Goal: Task Accomplishment & Management: Complete application form

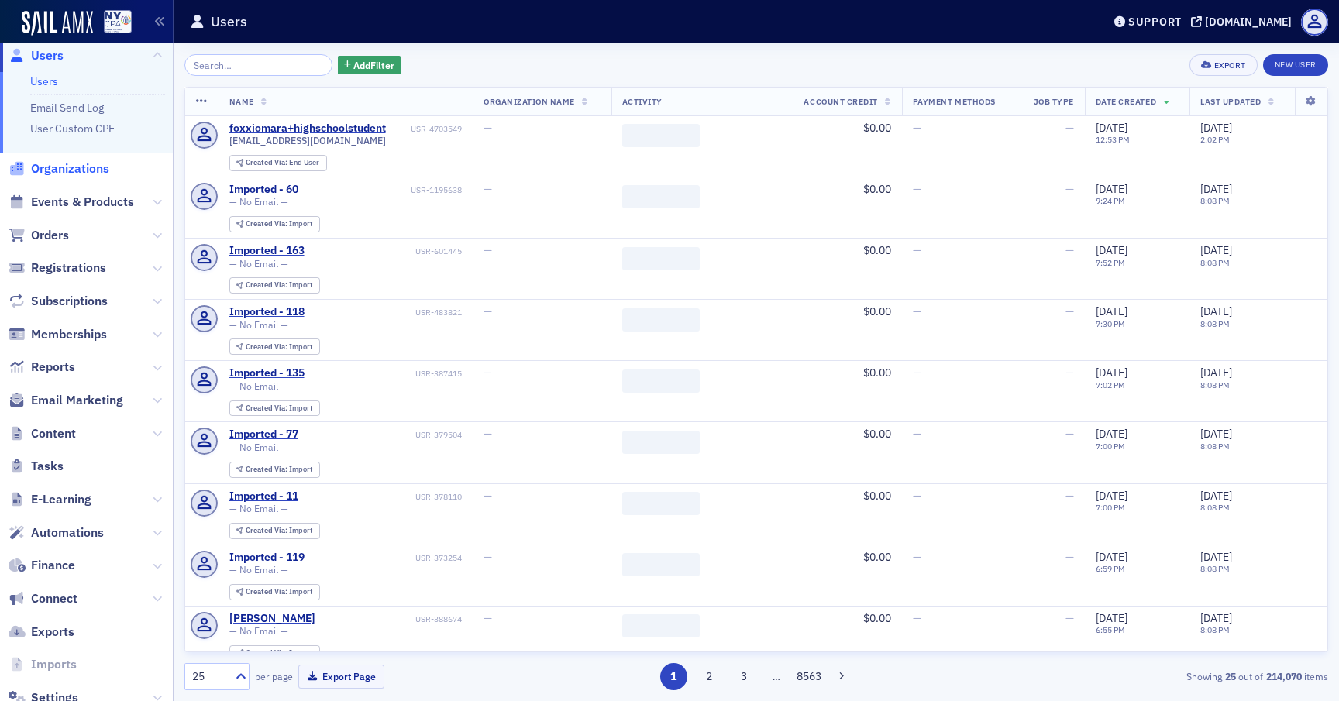
scroll to position [11, 0]
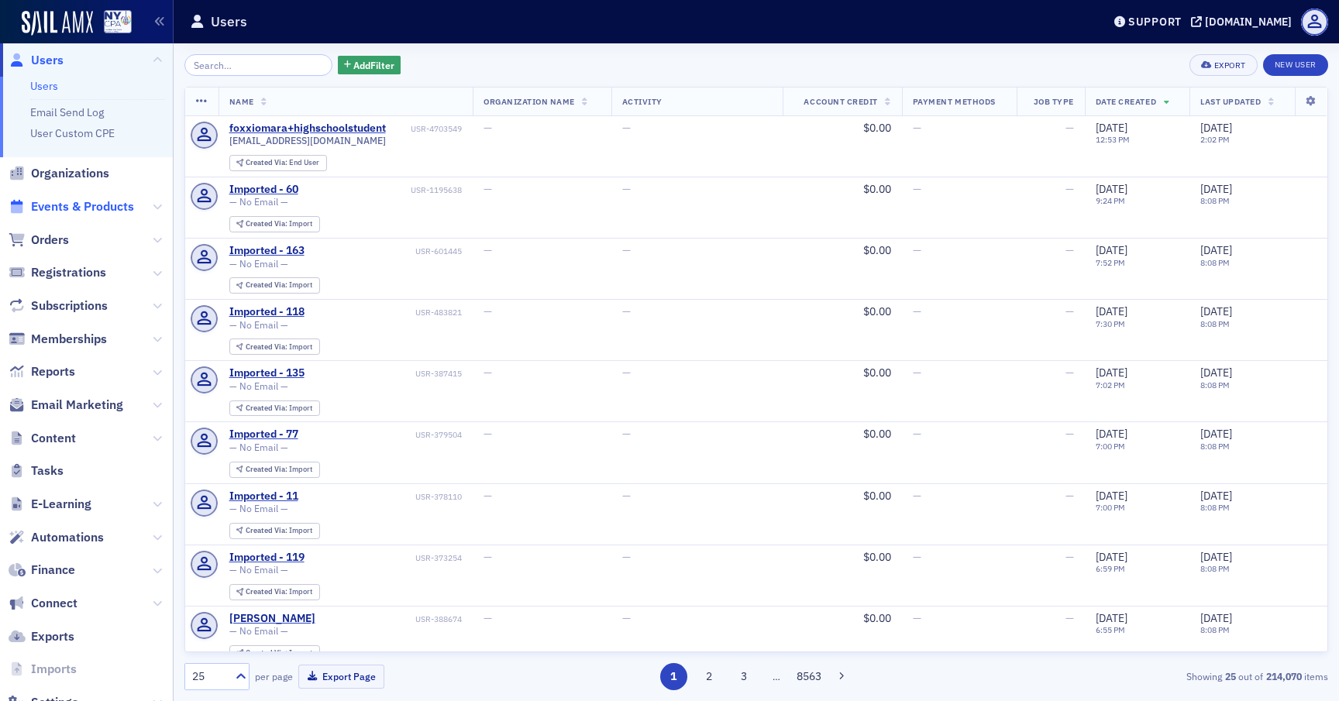
click at [83, 205] on span "Events & Products" at bounding box center [82, 206] width 103 height 17
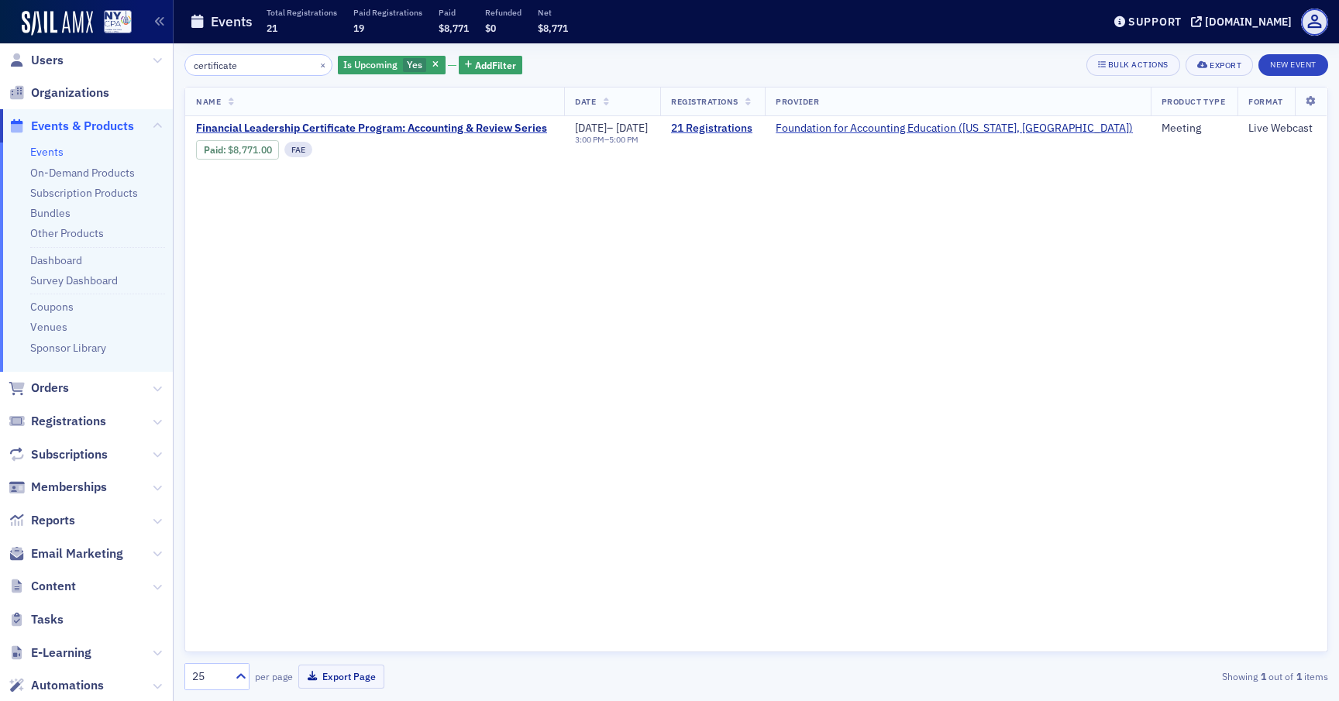
type input "certificate"
click at [48, 152] on link "Events" at bounding box center [46, 152] width 33 height 14
click at [1295, 64] on button "New Event" at bounding box center [1294, 65] width 70 height 22
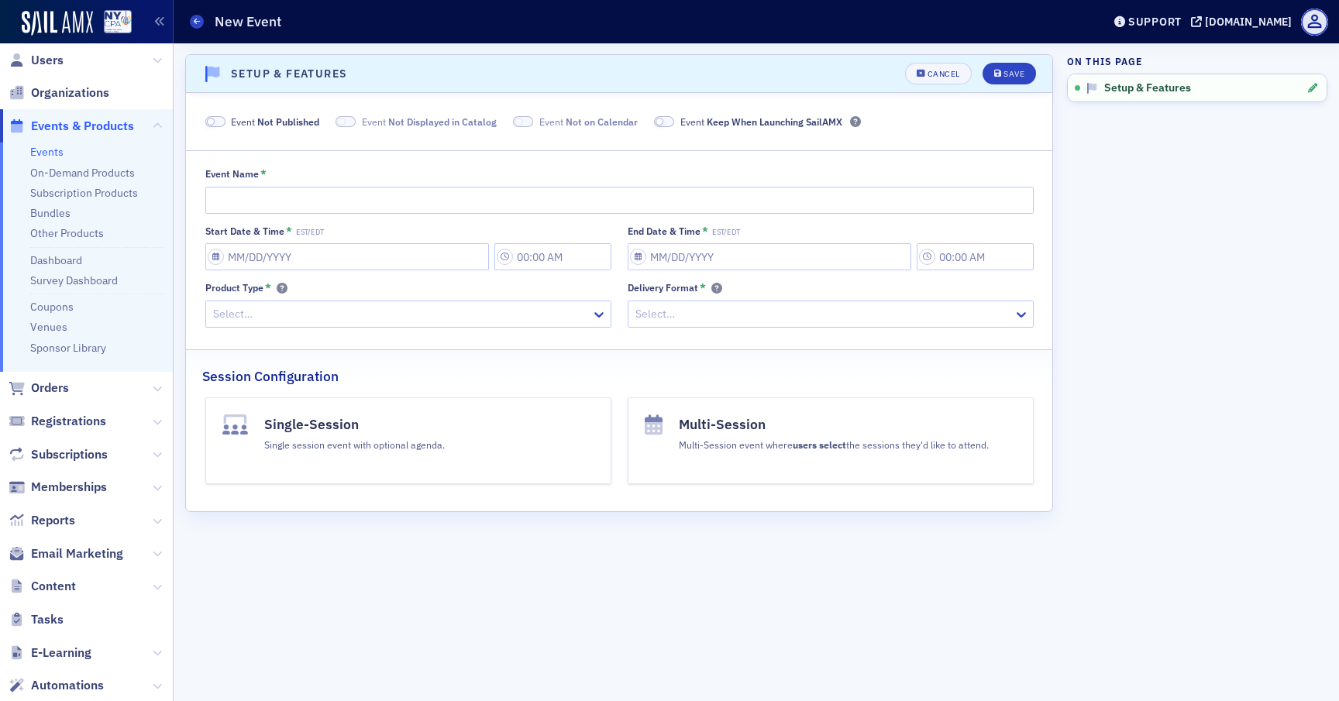
click at [751, 308] on div at bounding box center [823, 314] width 378 height 19
click at [753, 311] on div at bounding box center [823, 314] width 378 height 19
click at [600, 312] on icon at bounding box center [599, 315] width 16 height 16
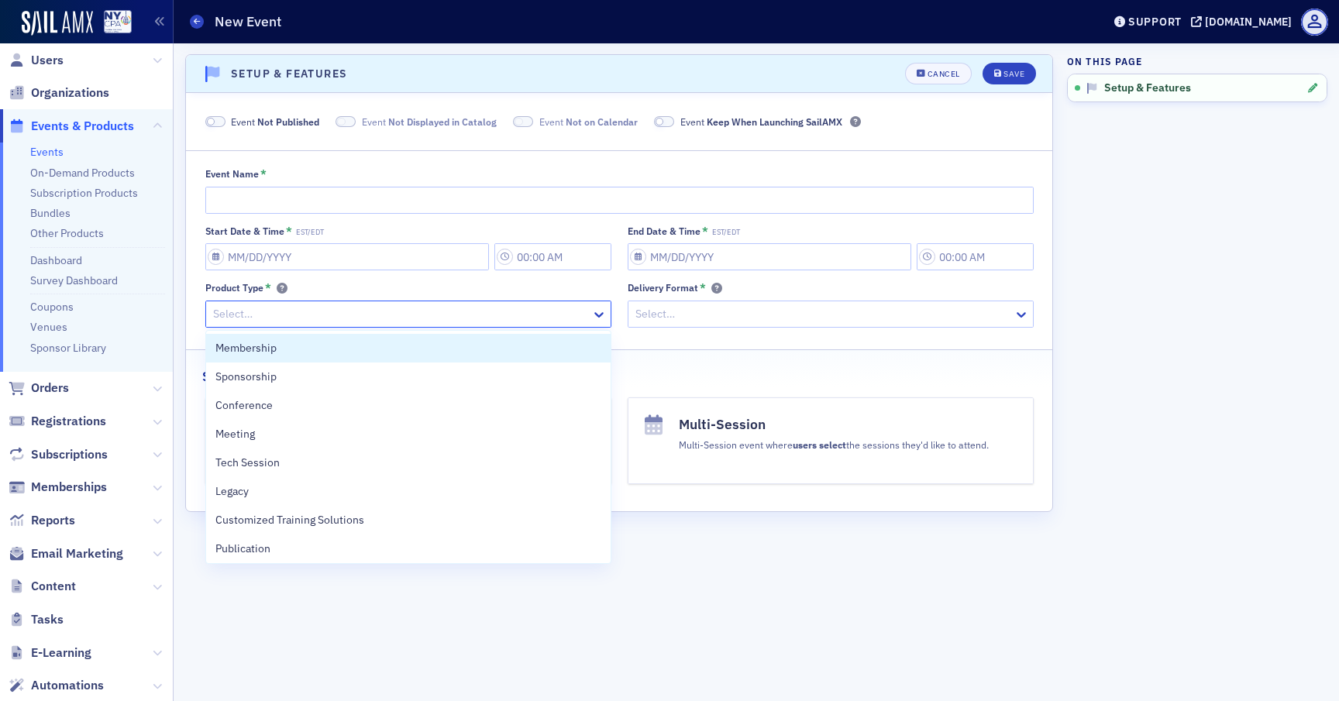
click at [729, 542] on div "Scroll to Setup & Features Setup & Features Cancel Save Event Not Published Eve…" at bounding box center [619, 372] width 868 height 636
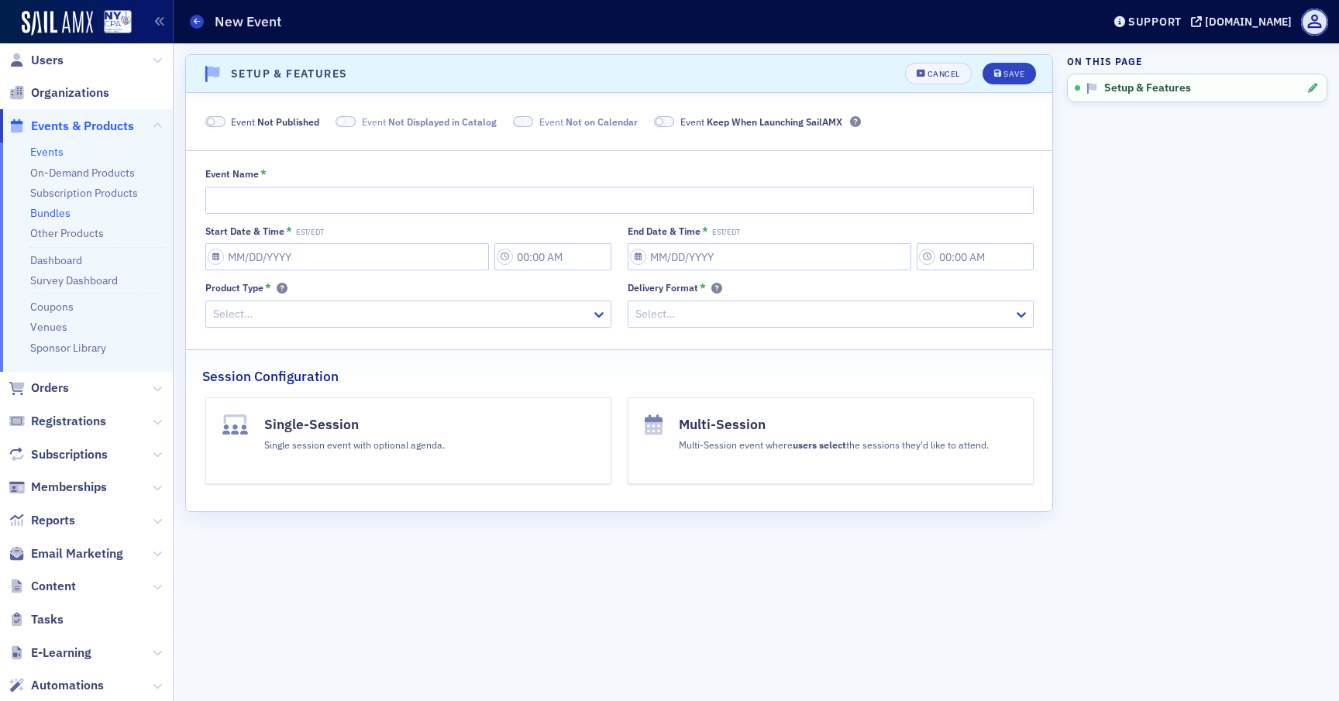
click at [60, 214] on link "Bundles" at bounding box center [50, 213] width 40 height 14
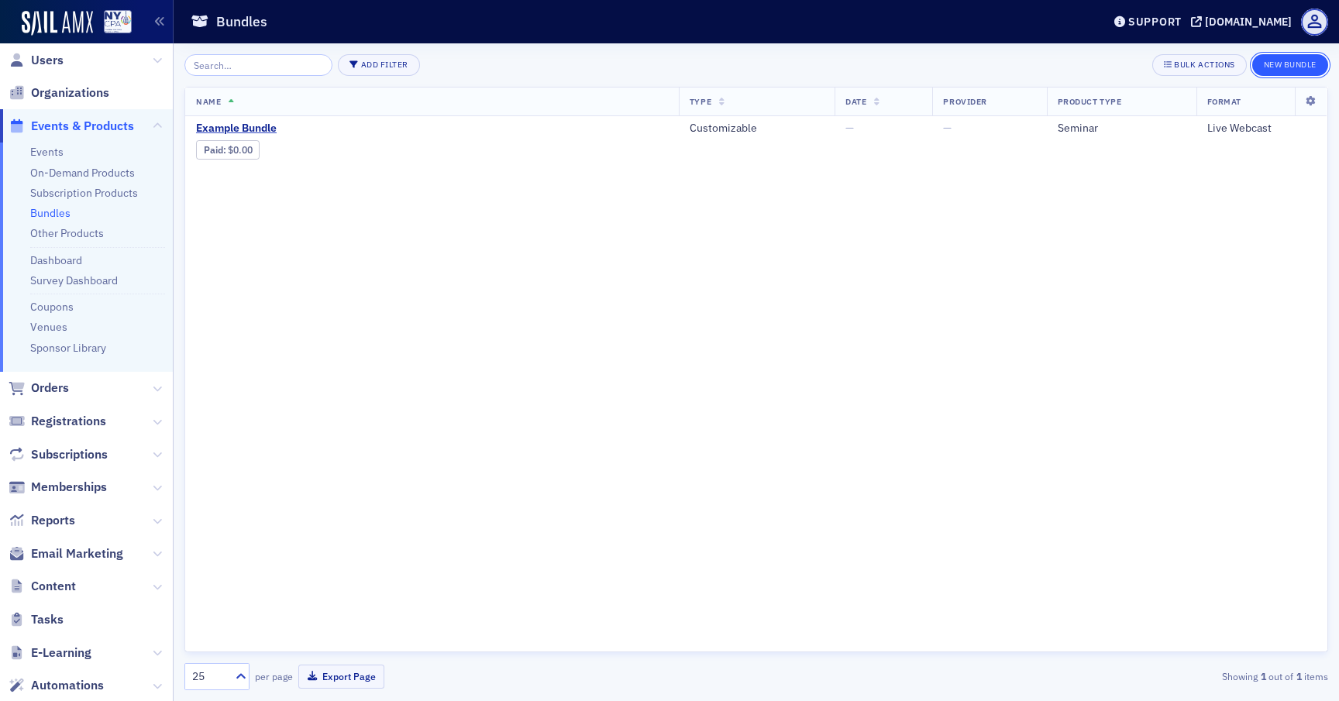
click at [1295, 66] on button "New Bundle" at bounding box center [1290, 65] width 76 height 22
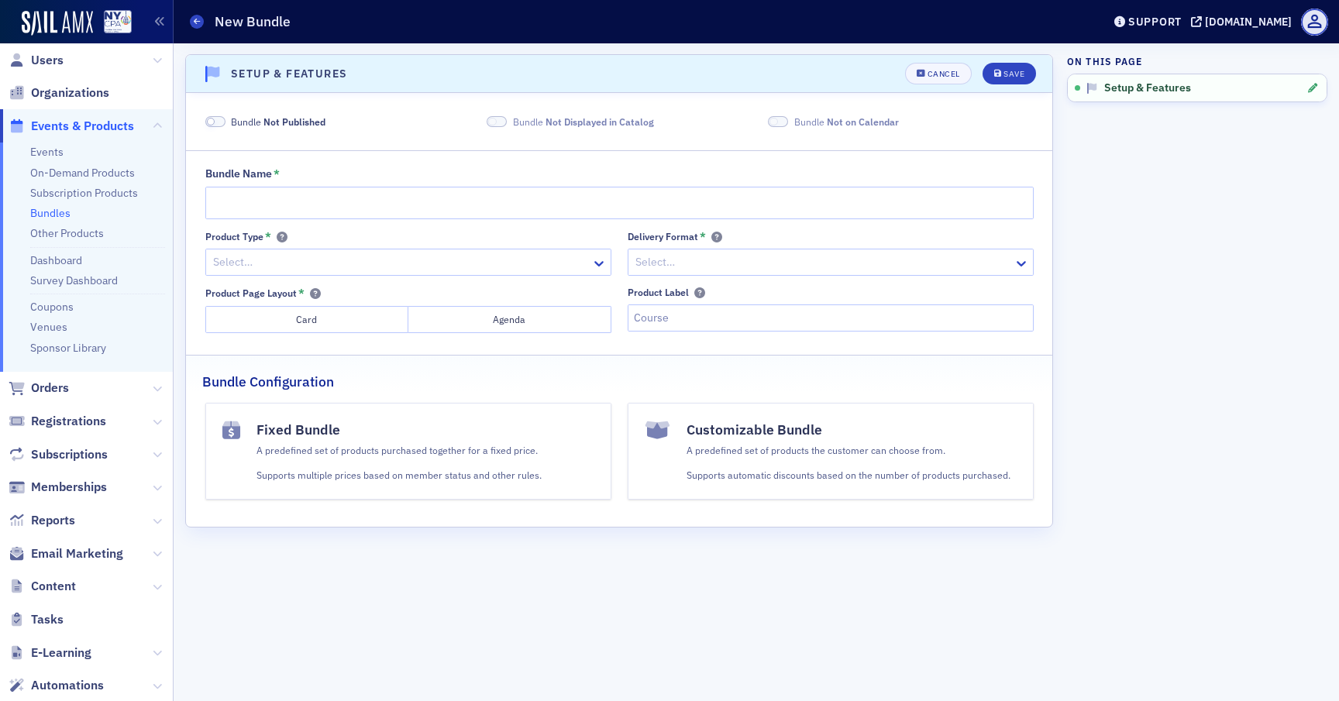
click at [829, 461] on div "A predefined set of products the customer can choose from. Supports automatic d…" at bounding box center [849, 463] width 324 height 40
click at [780, 438] on h4 "Customizable Bundle" at bounding box center [849, 430] width 324 height 20
click at [774, 460] on div "A predefined set of products the customer can choose from. Supports automatic d…" at bounding box center [849, 463] width 324 height 40
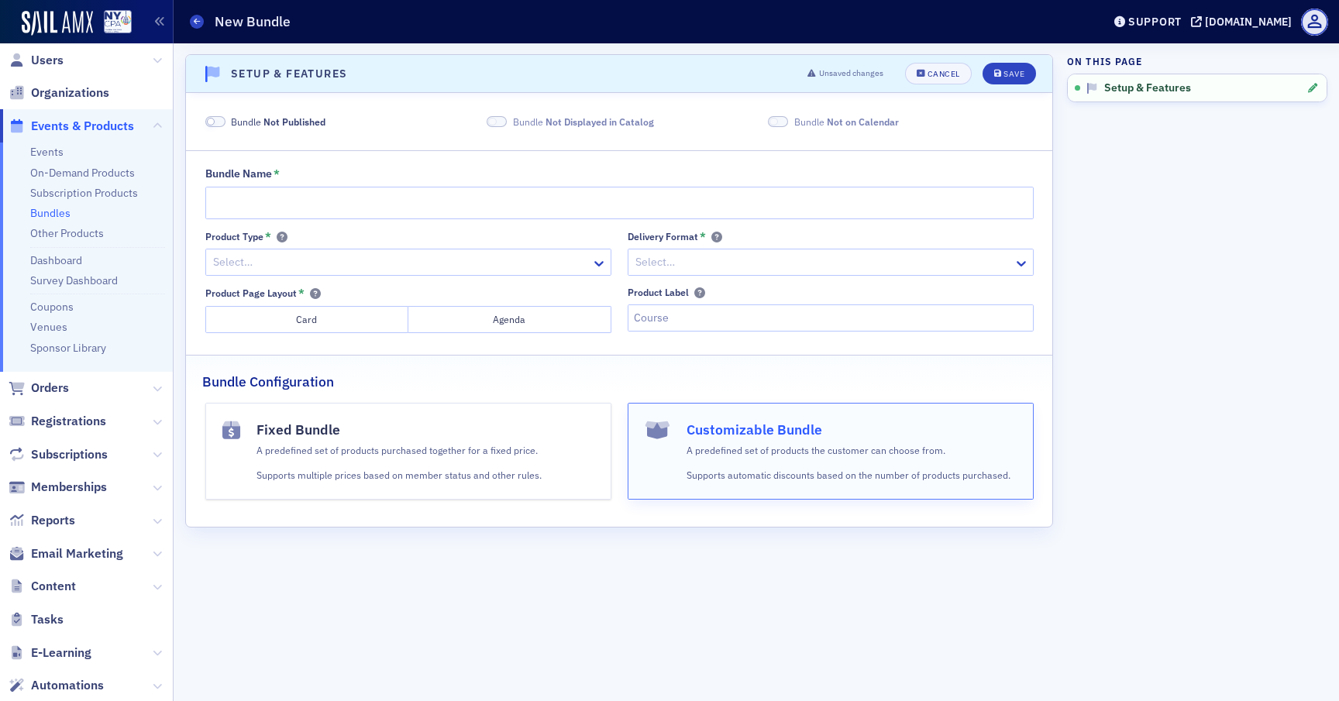
click at [424, 459] on div "A predefined set of products purchased together for a fixed price. Supports mul…" at bounding box center [399, 463] width 285 height 40
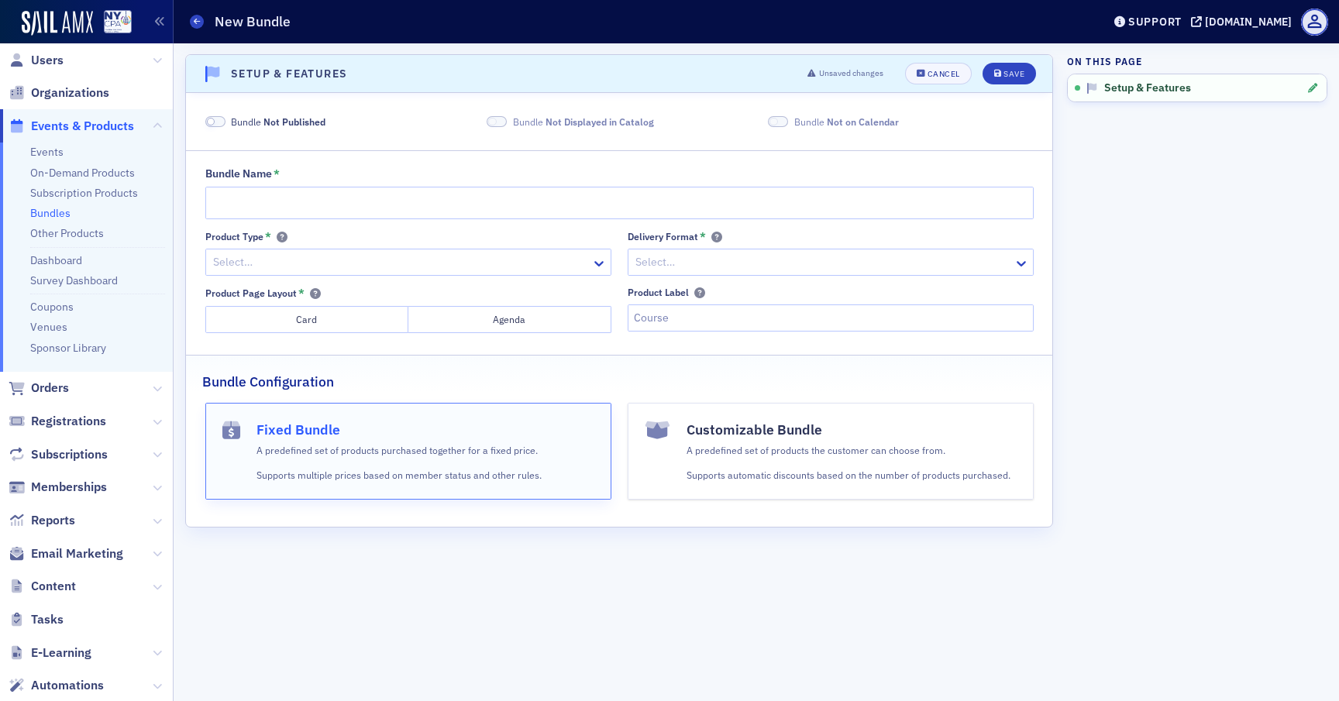
click at [791, 450] on p "A predefined set of products the customer can choose from." at bounding box center [849, 450] width 324 height 14
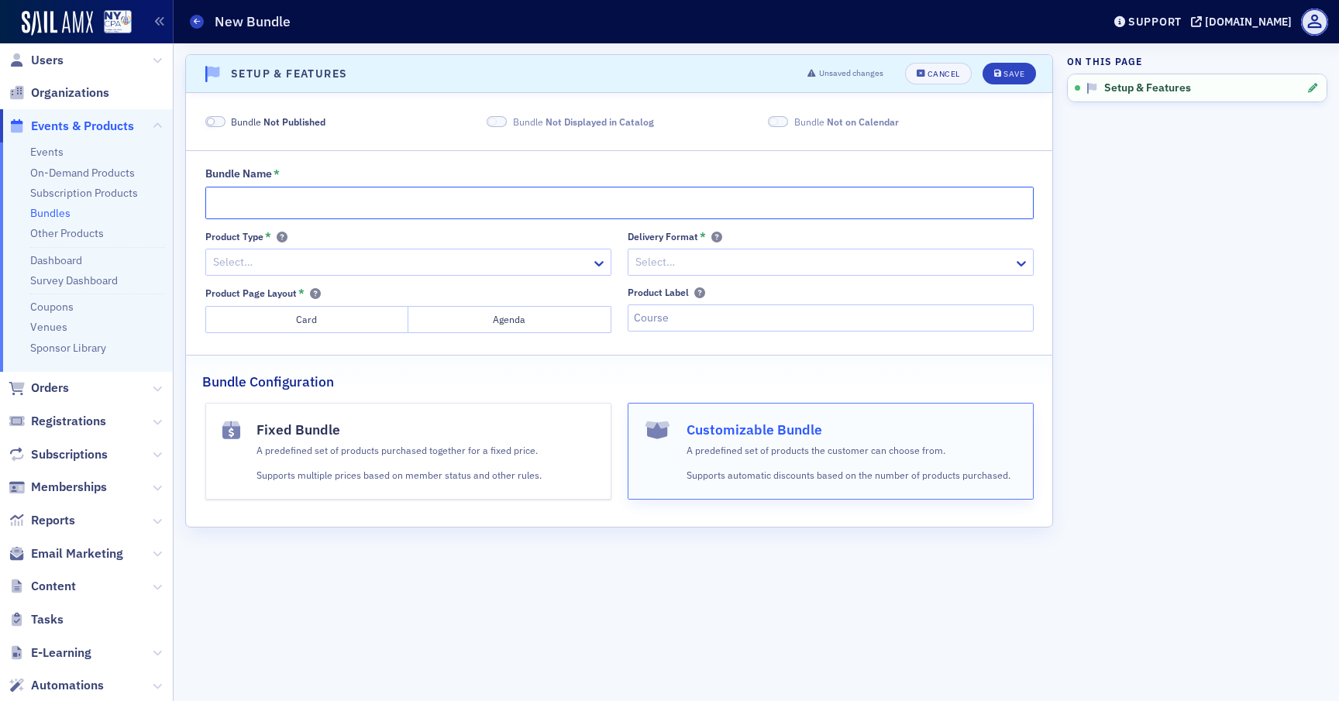
click at [423, 199] on input "Bundle Name *" at bounding box center [619, 203] width 828 height 33
type input "Test Nonprofit Conference Set"
